Goal: Transaction & Acquisition: Purchase product/service

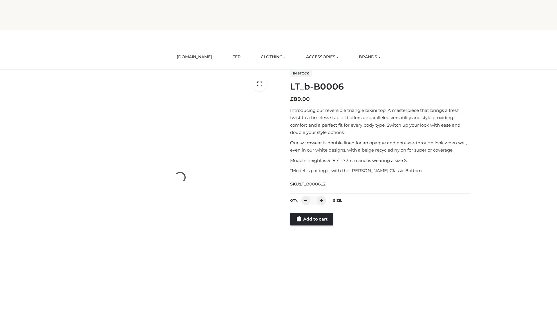
click at [312, 226] on link "Add to cart" at bounding box center [311, 219] width 43 height 13
